Goal: Transaction & Acquisition: Purchase product/service

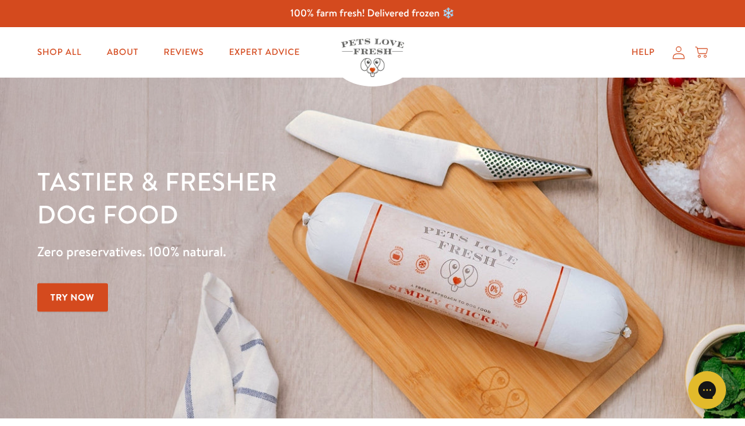
click at [56, 51] on link "Shop All" at bounding box center [59, 52] width 64 height 25
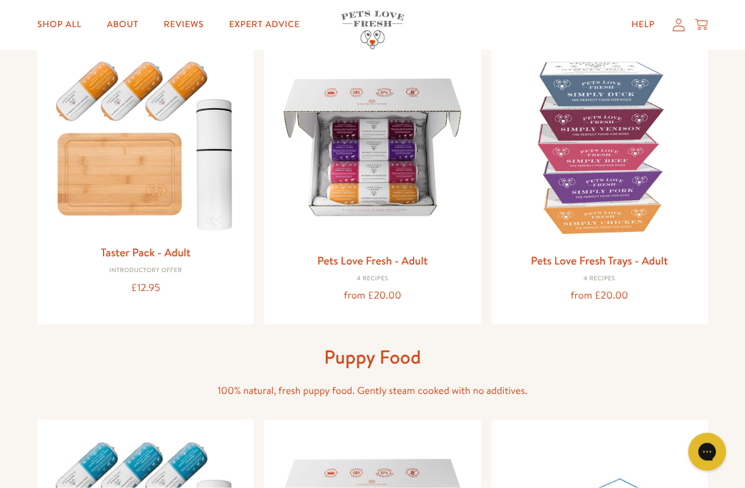
scroll to position [160, 0]
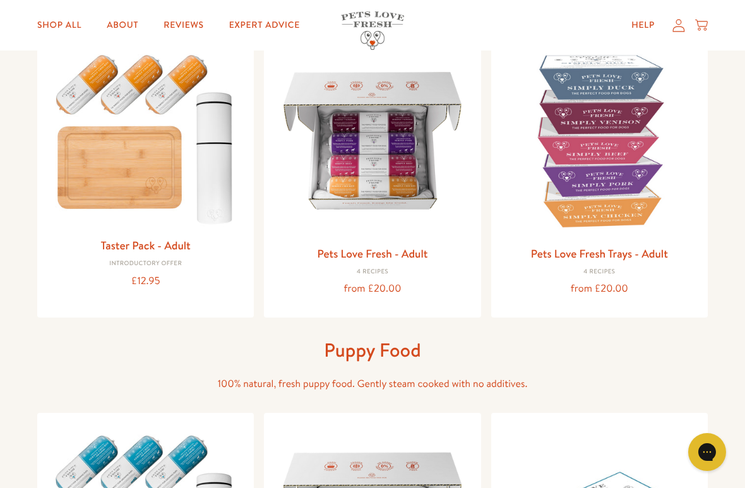
click at [388, 253] on link "Pets Love Fresh - Adult" at bounding box center [372, 254] width 110 height 16
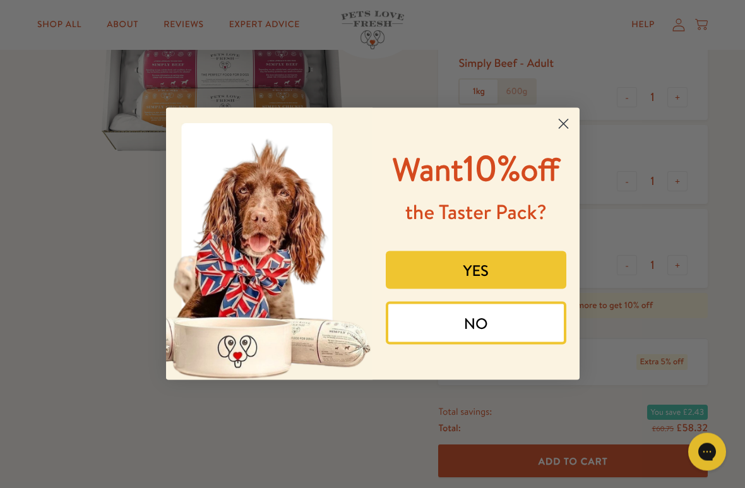
scroll to position [283, 0]
click at [569, 114] on circle "Close dialog" at bounding box center [562, 124] width 21 height 21
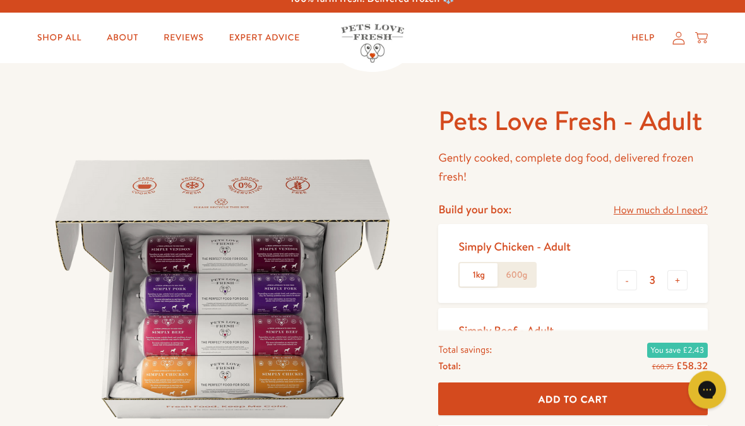
scroll to position [0, 0]
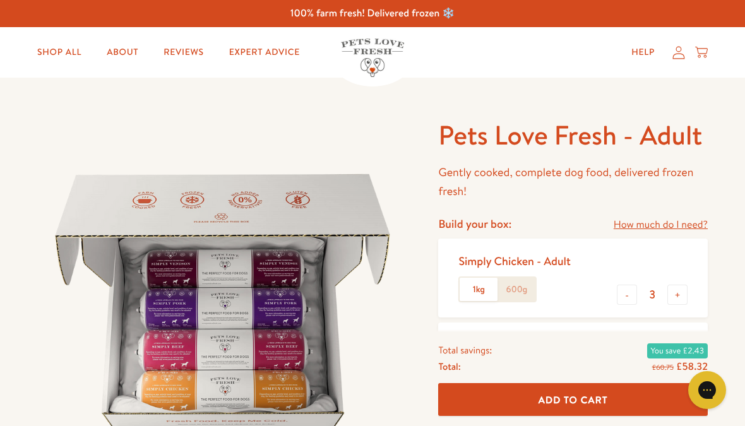
click at [57, 49] on link "Shop All" at bounding box center [59, 52] width 64 height 25
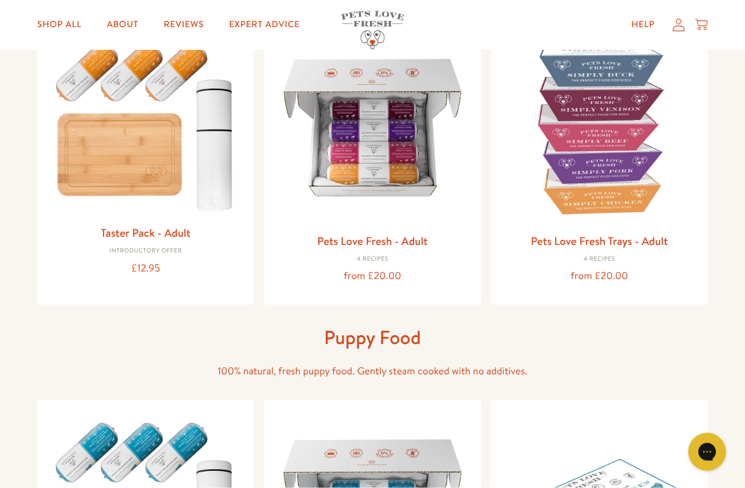
scroll to position [174, 0]
click at [182, 230] on link "Taster Pack - Adult" at bounding box center [146, 232] width 90 height 16
